Goal: Use online tool/utility: Utilize a website feature to perform a specific function

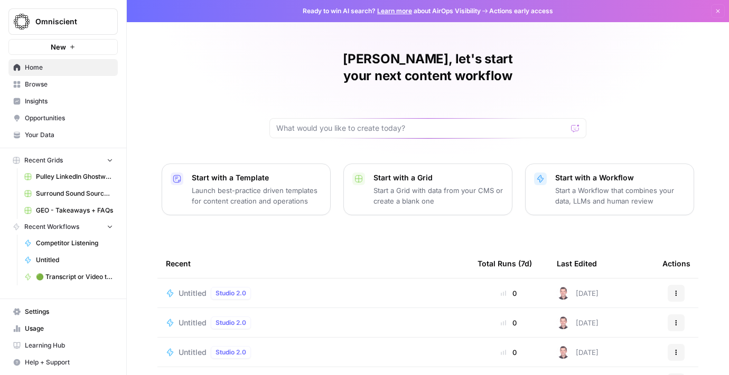
click at [34, 81] on span "Browse" at bounding box center [69, 85] width 88 height 10
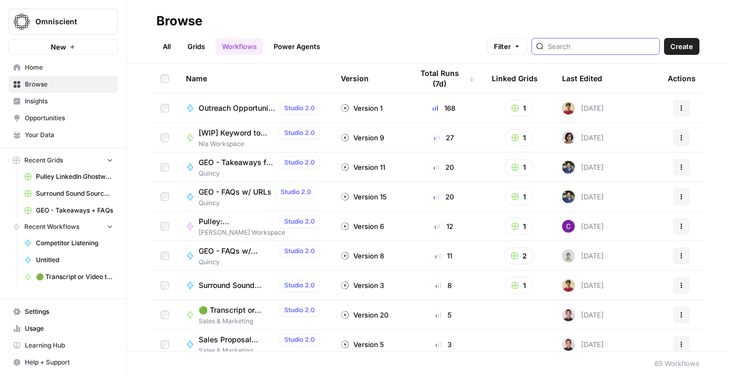
click at [594, 46] on input "search" at bounding box center [600, 46] width 107 height 11
type input "linkedin"
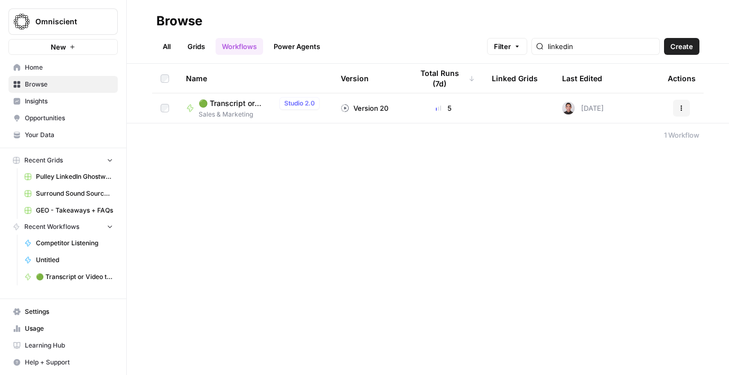
click at [235, 101] on span "🟢 Transcript or Video to LinkedIn Posts" at bounding box center [236, 103] width 77 height 11
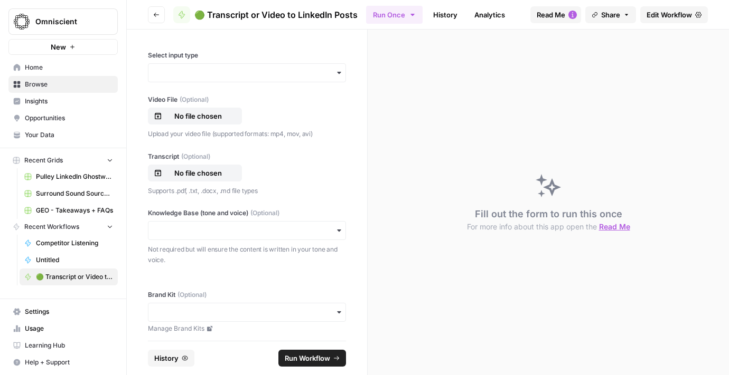
click at [204, 63] on div "button" at bounding box center [247, 72] width 198 height 19
click at [211, 123] on div "Transcript" at bounding box center [246, 121] width 197 height 20
click at [187, 117] on p "No file chosen" at bounding box center [198, 116] width 68 height 11
click at [195, 174] on p "No file chosen" at bounding box center [198, 173] width 68 height 11
click at [209, 229] on input "Knowledge Base (tone and voice) (Optional)" at bounding box center [247, 230] width 184 height 11
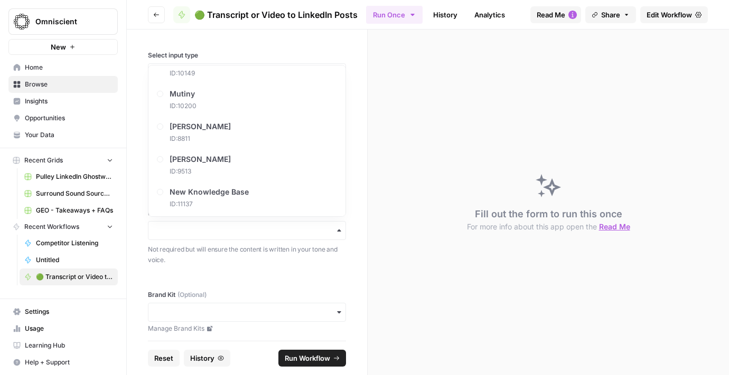
scroll to position [660, 0]
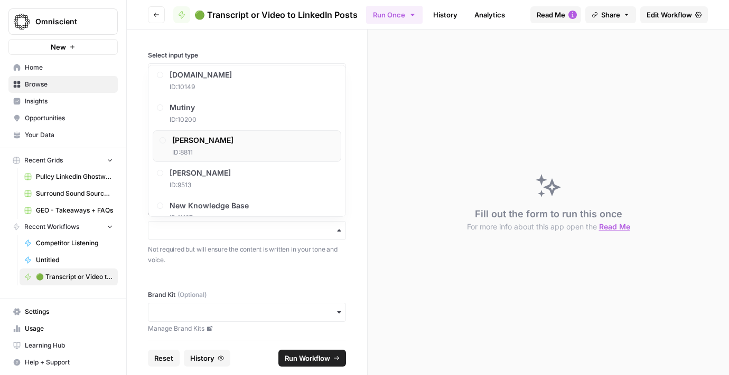
click at [210, 147] on div "[PERSON_NAME] ID: 8811" at bounding box center [202, 146] width 61 height 22
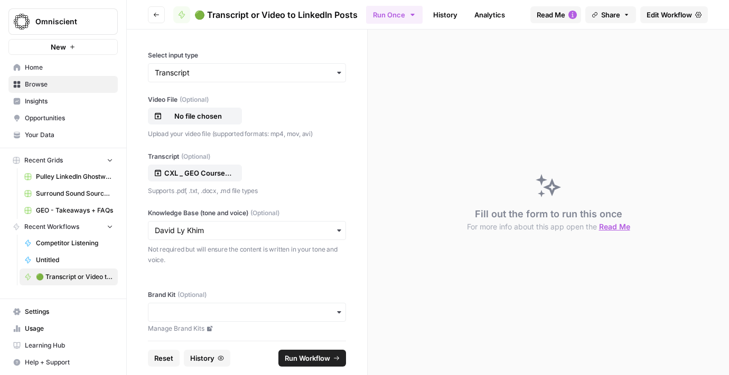
scroll to position [5, 0]
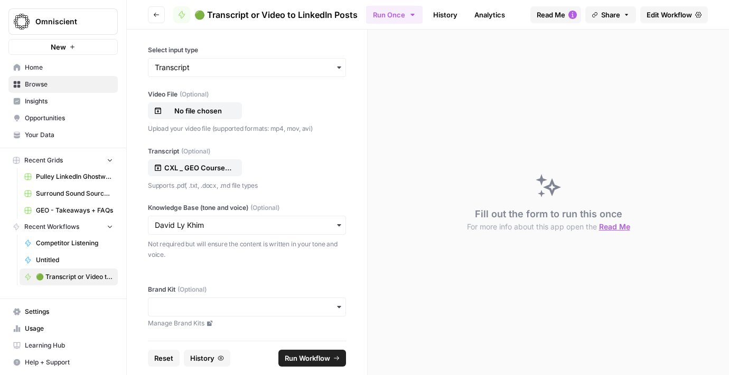
click at [203, 301] on div "button" at bounding box center [247, 307] width 198 height 19
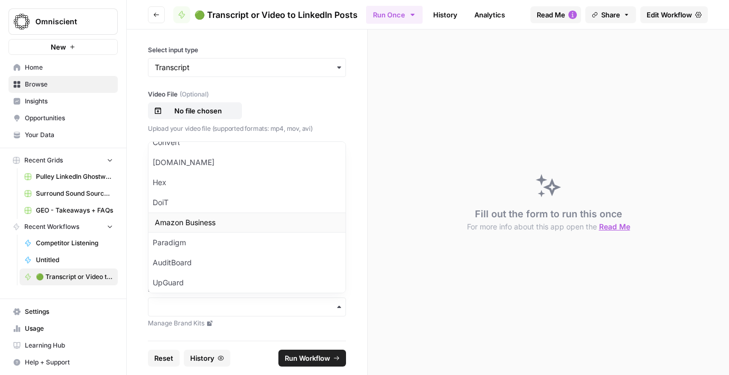
scroll to position [279, 0]
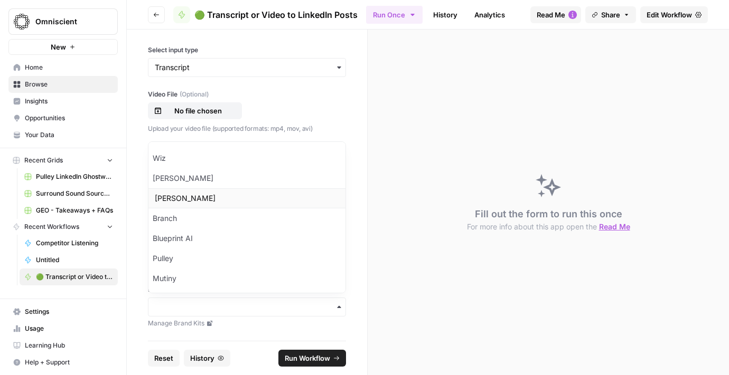
click at [179, 202] on div "[PERSON_NAME]" at bounding box center [246, 198] width 197 height 20
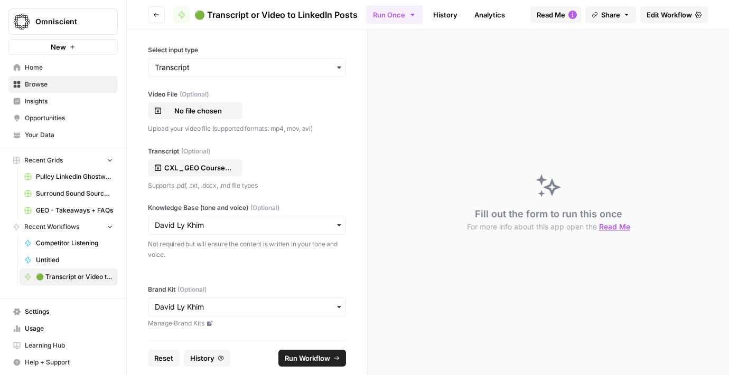
click at [318, 361] on span "Run Workflow" at bounding box center [307, 358] width 45 height 11
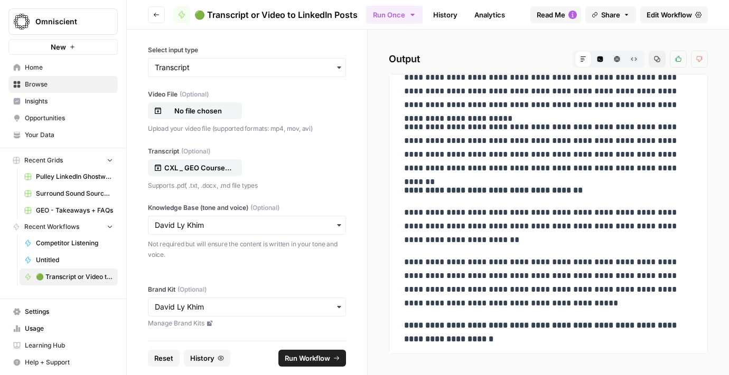
scroll to position [2046, 0]
